Goal: Task Accomplishment & Management: Use online tool/utility

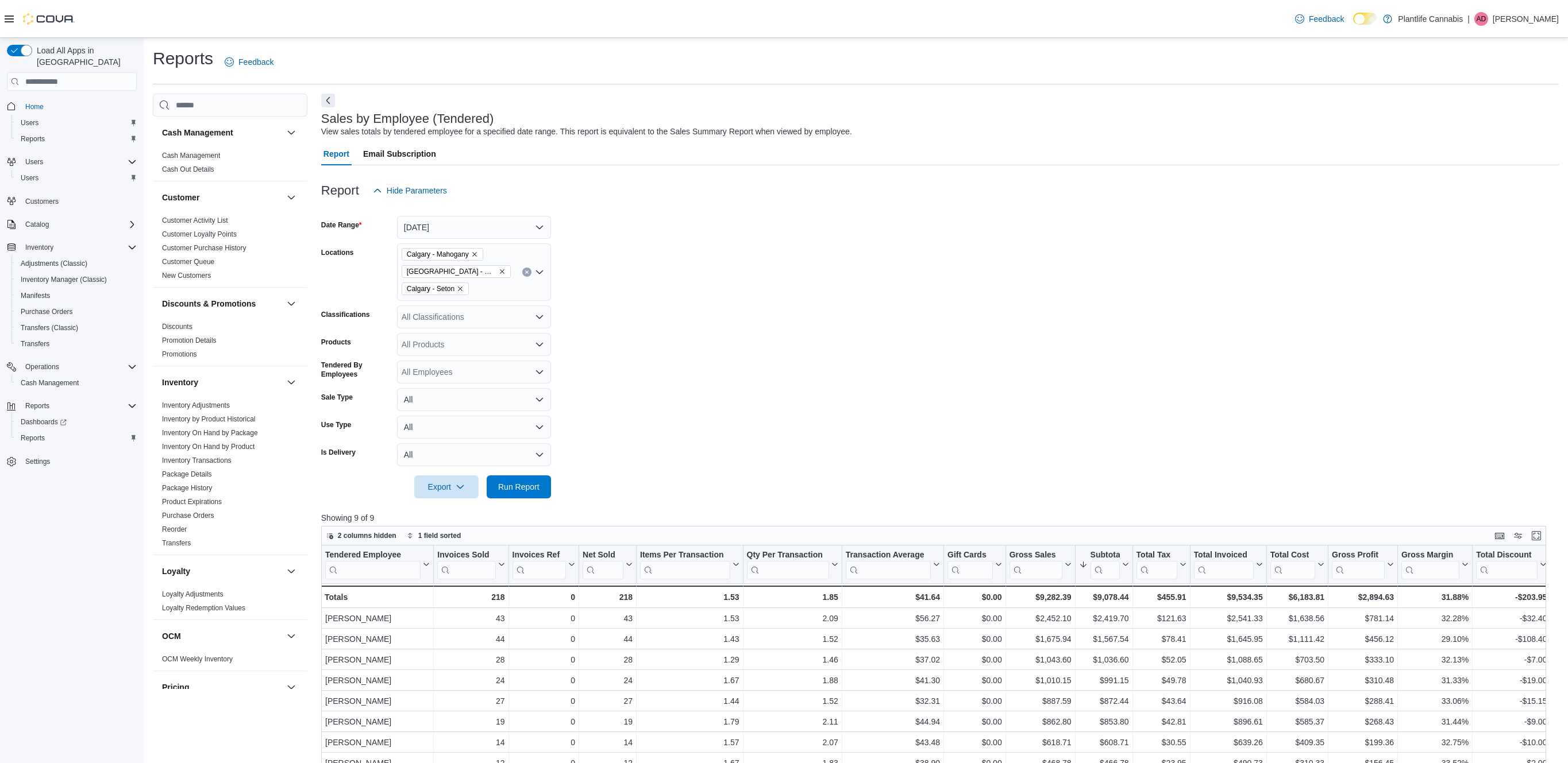
scroll to position [148, 0]
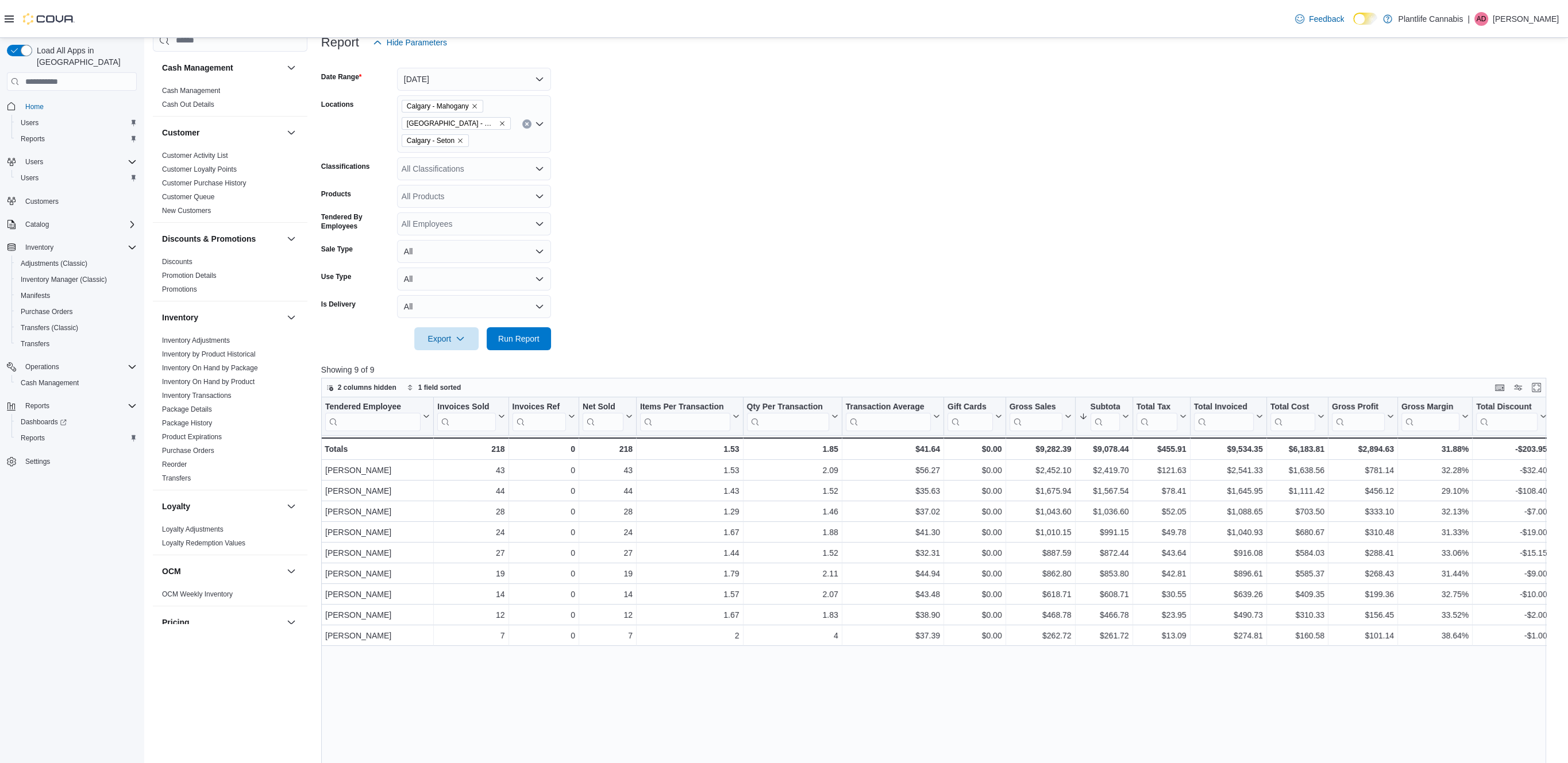
click at [528, 350] on div at bounding box center [940, 357] width 1237 height 14
click at [517, 340] on span "Run Report" at bounding box center [519, 338] width 41 height 12
click at [478, 106] on icon "Remove Calgary - Mahogany from selection in this group" at bounding box center [474, 106] width 7 height 7
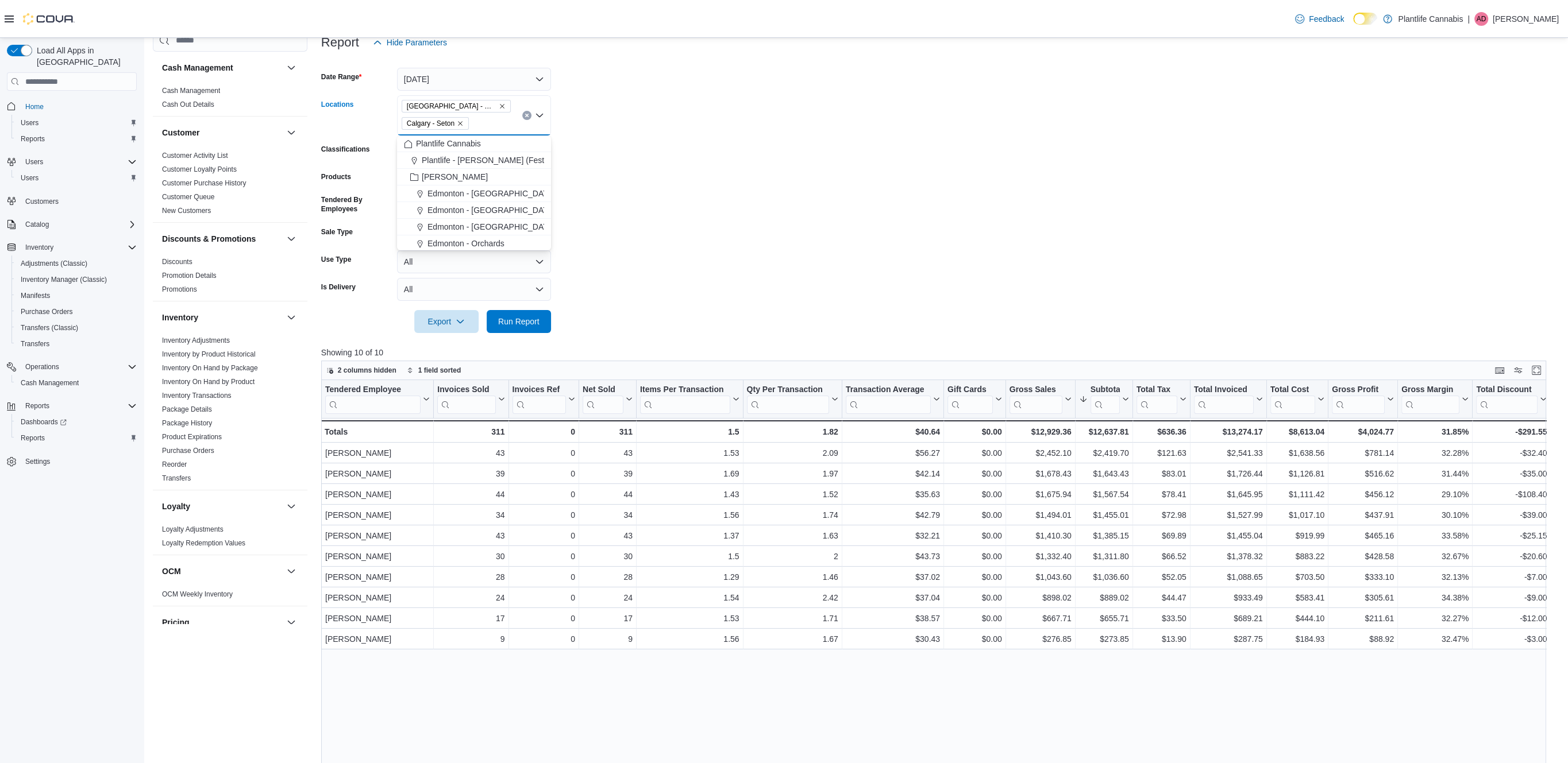
click at [463, 123] on icon "Remove Calgary - Seton from selection in this group" at bounding box center [460, 124] width 5 height 5
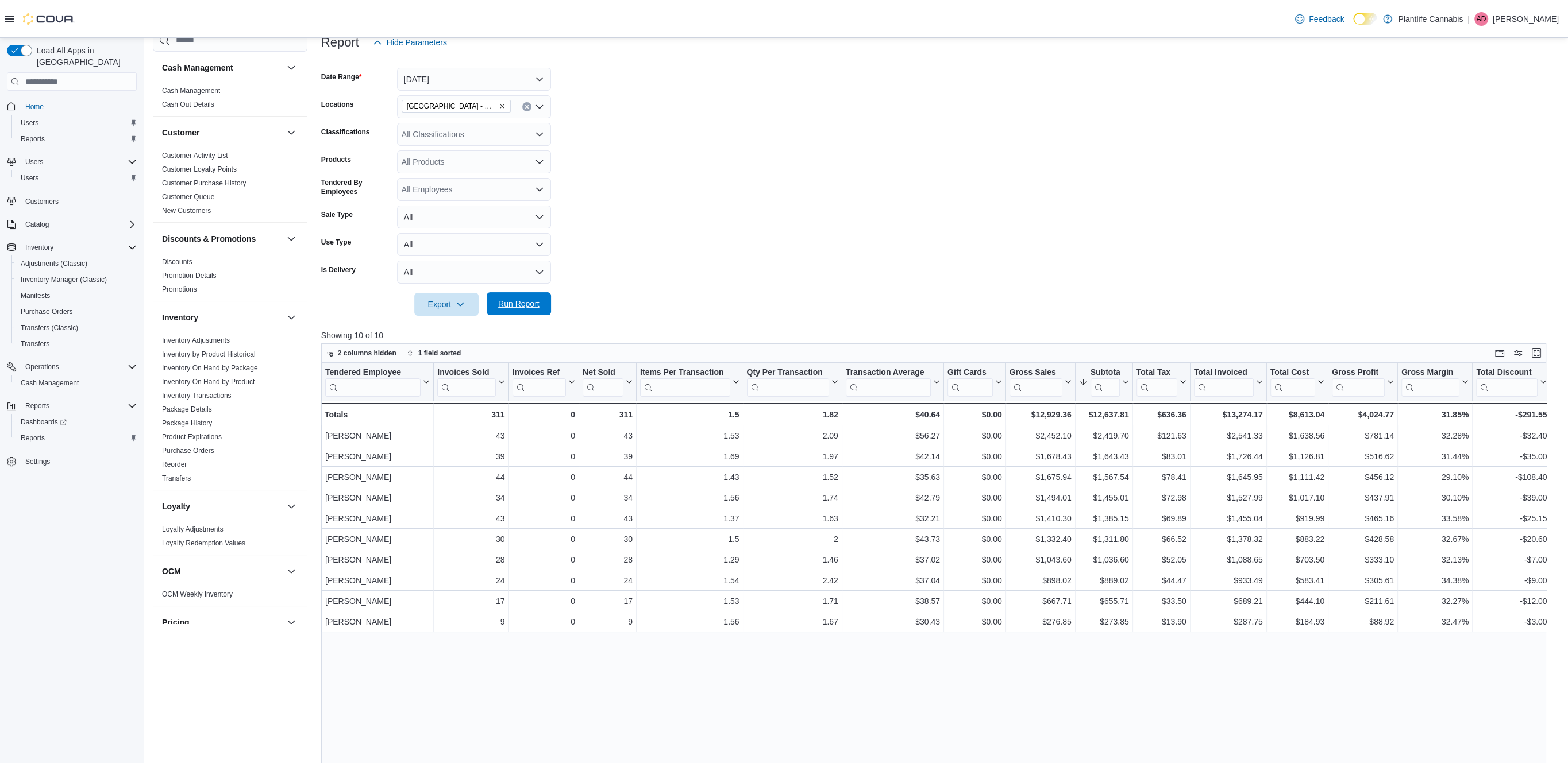
click at [534, 302] on span "Run Report" at bounding box center [519, 304] width 41 height 12
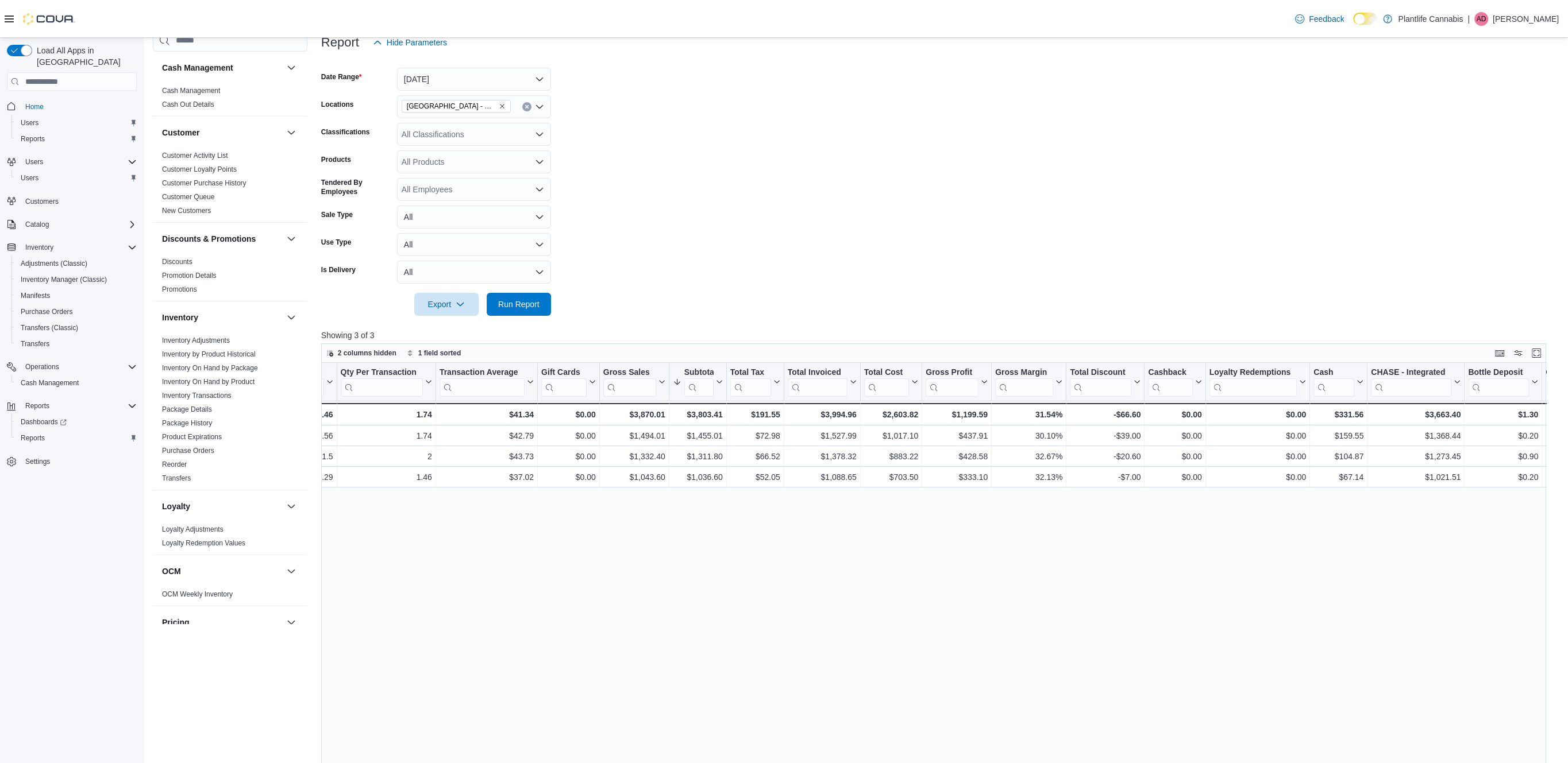
scroll to position [0, 418]
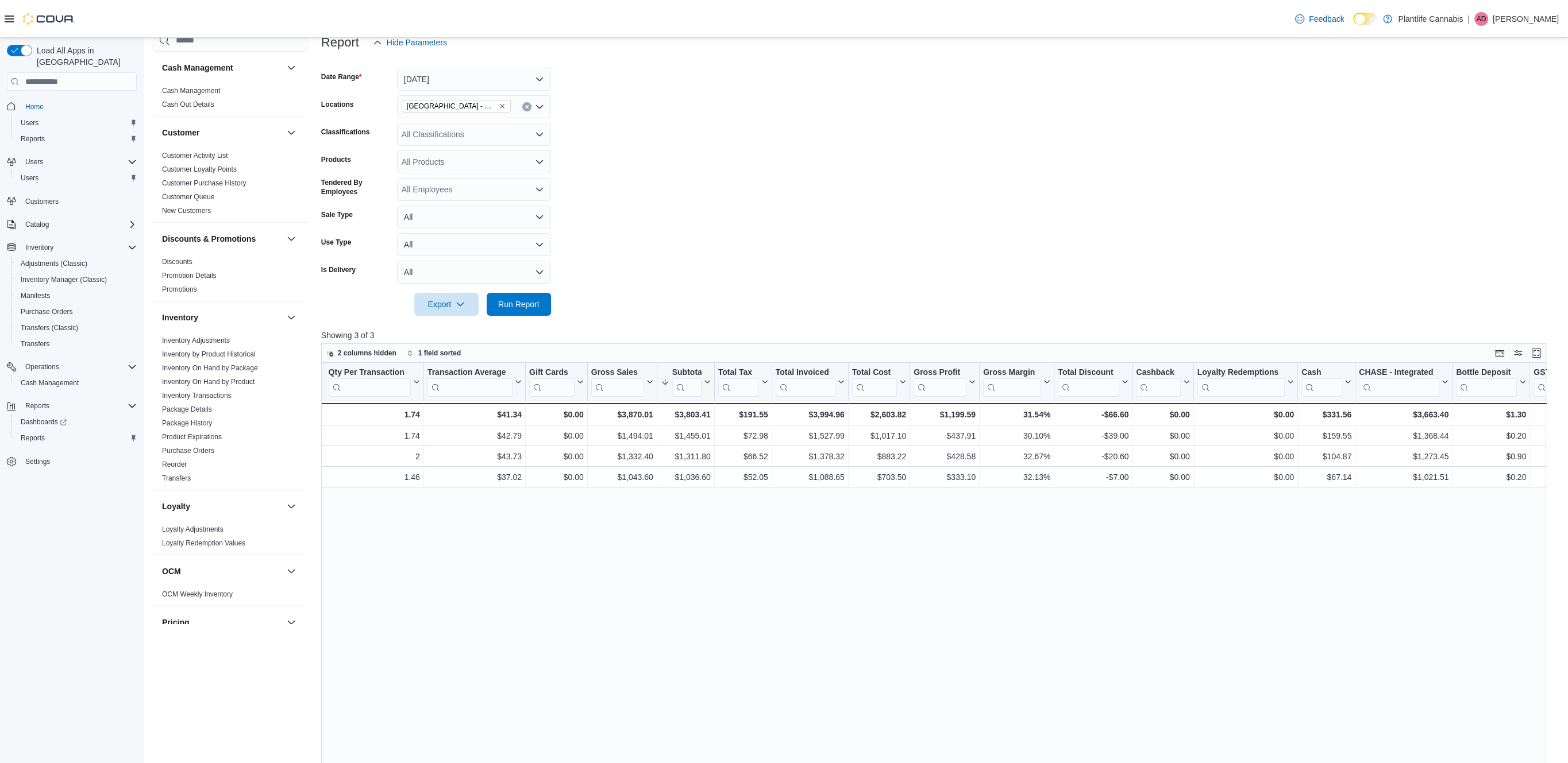
click at [539, 135] on icon "Open list of options" at bounding box center [539, 134] width 7 height 4
click at [458, 231] on span "Accessory Group" at bounding box center [452, 228] width 61 height 12
drag, startPoint x: 590, startPoint y: 237, endPoint x: 557, endPoint y: 296, distance: 67.6
click at [586, 242] on form "Date Range [DATE] Locations [GEOGRAPHIC_DATA] - [GEOGRAPHIC_DATA] Market Classi…" at bounding box center [940, 185] width 1237 height 262
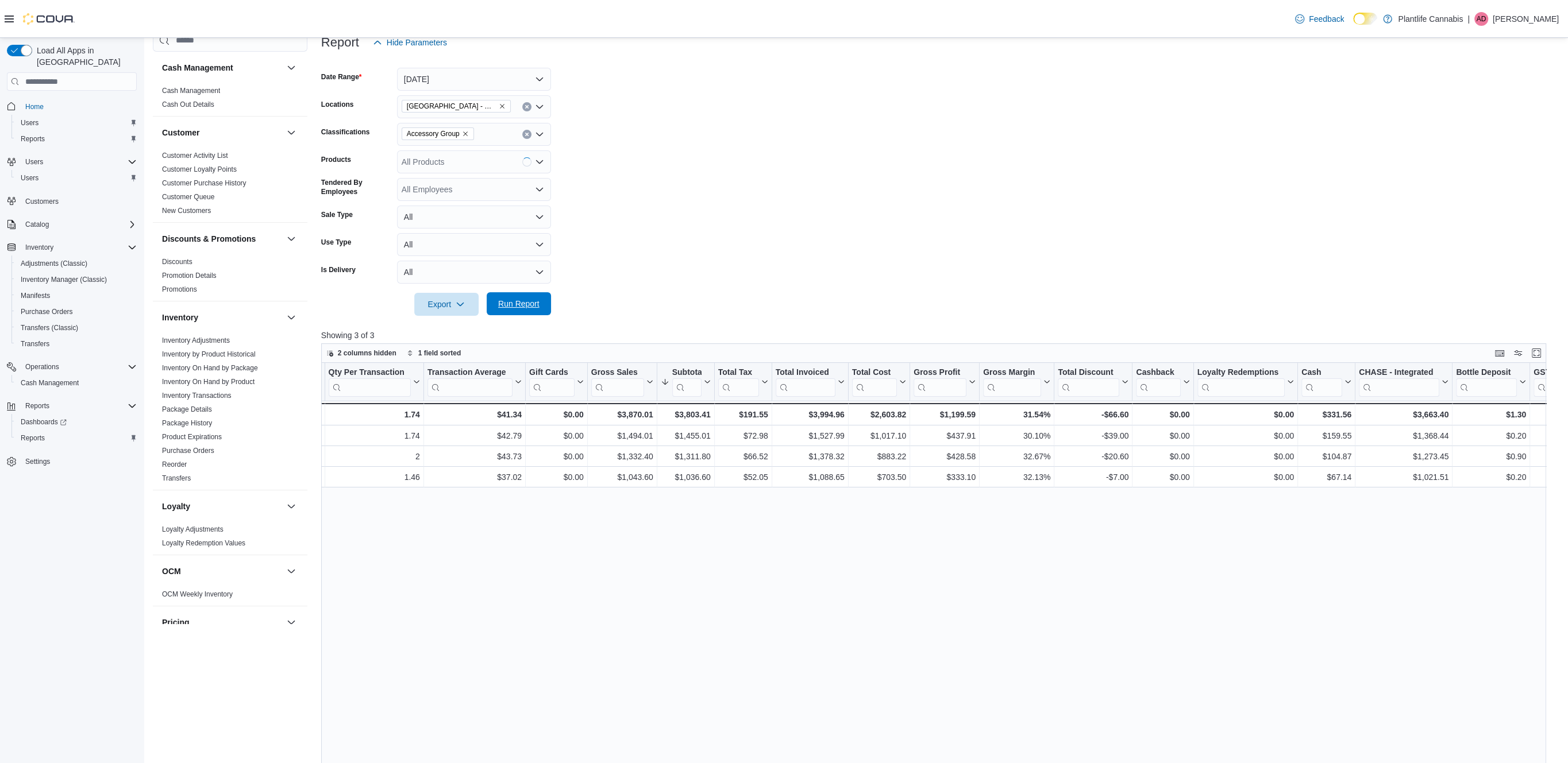
click at [531, 309] on span "Run Report" at bounding box center [519, 304] width 41 height 12
